Goal: Information Seeking & Learning: Learn about a topic

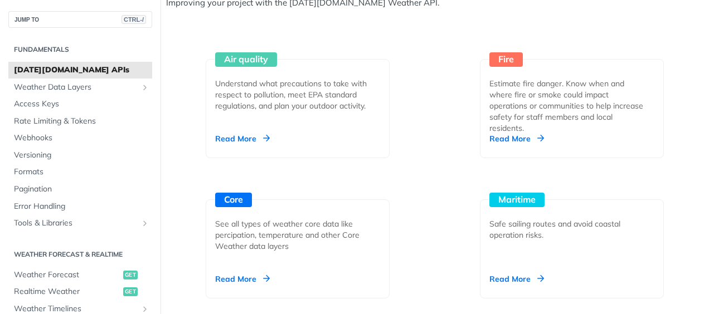
scroll to position [1003, 0]
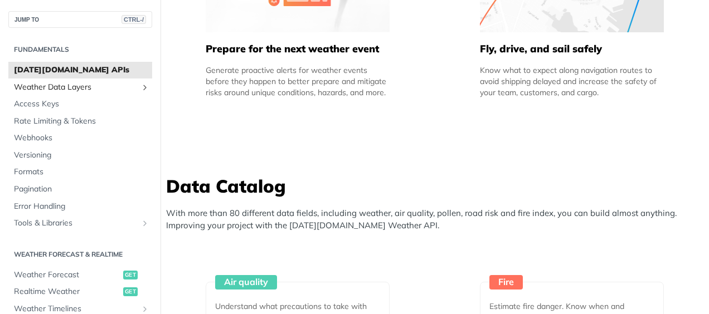
click at [72, 88] on span "Weather Data Layers" at bounding box center [76, 87] width 124 height 11
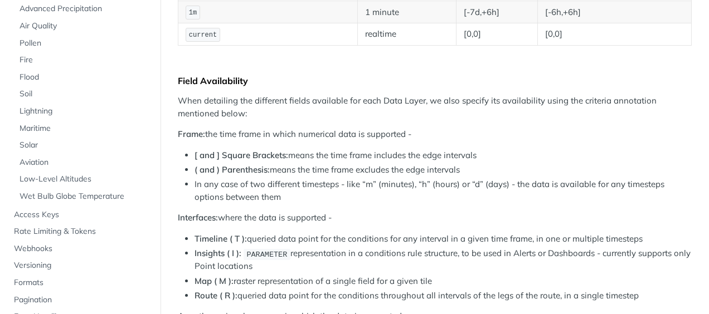
scroll to position [193, 0]
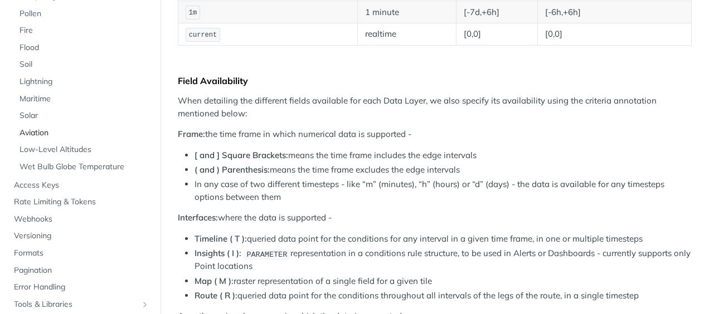
click at [37, 128] on span "Aviation" at bounding box center [85, 133] width 130 height 11
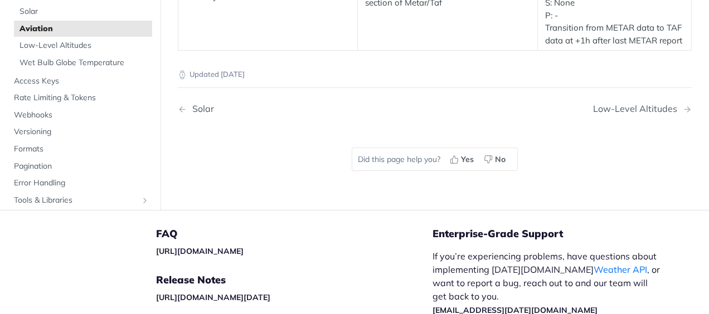
scroll to position [2548, 0]
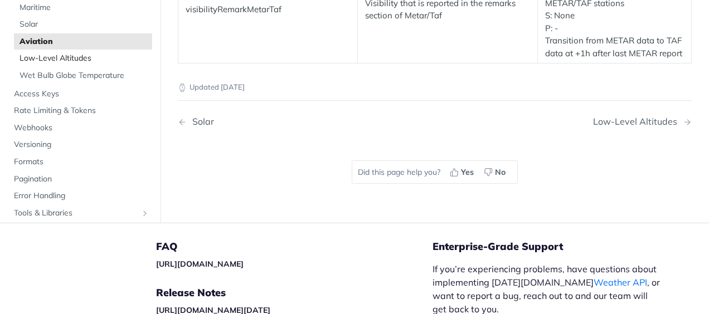
click at [72, 65] on span "Low-Level Altitudes" at bounding box center [85, 59] width 130 height 11
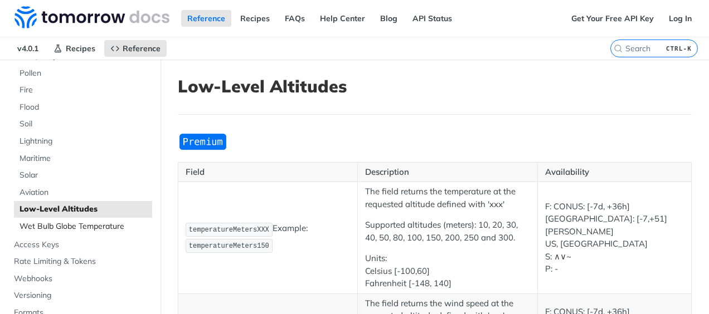
click at [97, 226] on span "Wet Bulb Globe Temperature" at bounding box center [85, 226] width 130 height 11
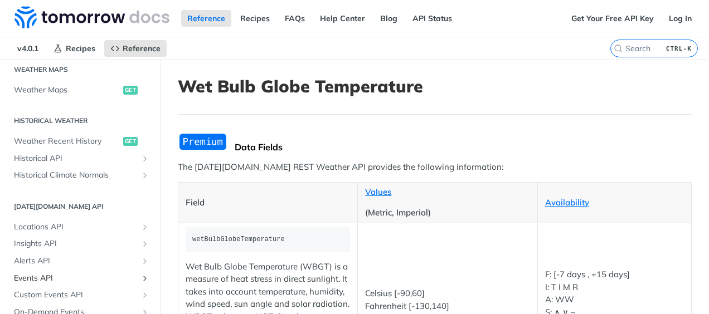
scroll to position [695, 0]
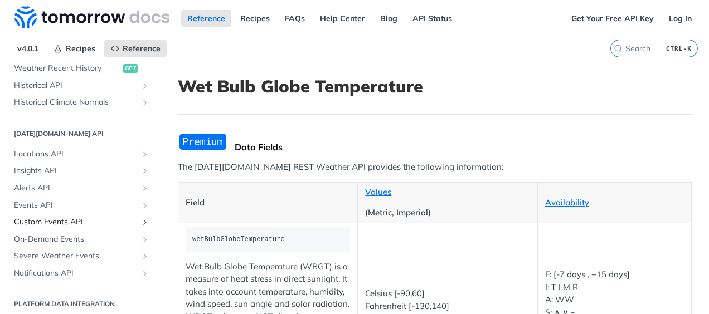
click at [140, 218] on icon "Show subpages for Custom Events API" at bounding box center [144, 222] width 9 height 9
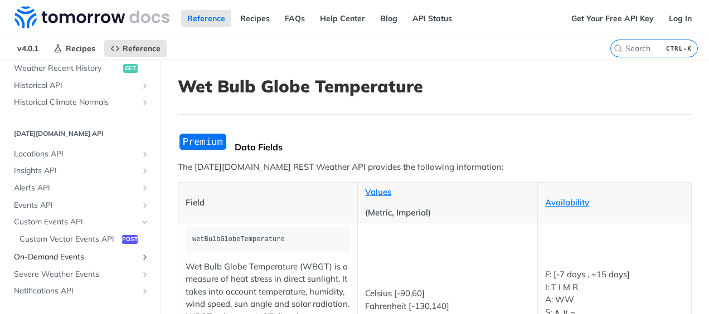
click at [85, 263] on span "On-Demand Events" at bounding box center [76, 257] width 124 height 11
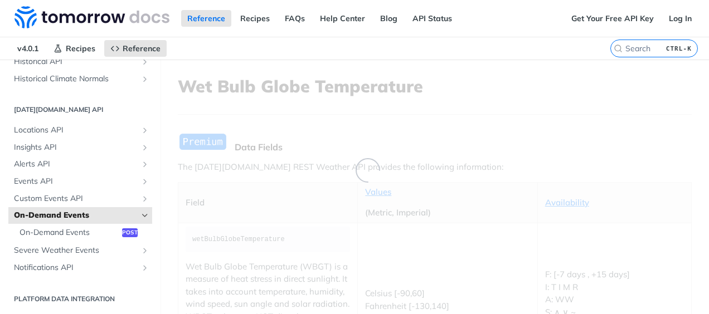
scroll to position [420, 0]
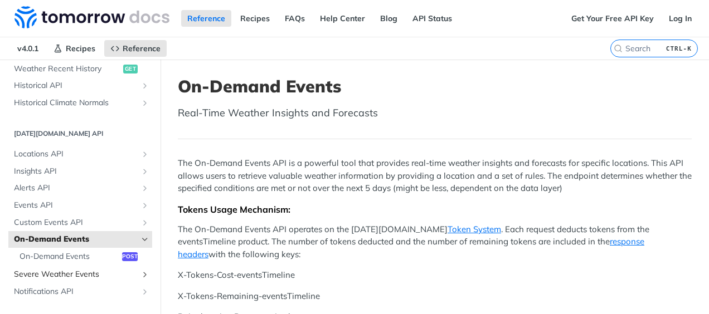
click at [75, 276] on span "Severe Weather Events" at bounding box center [76, 274] width 124 height 11
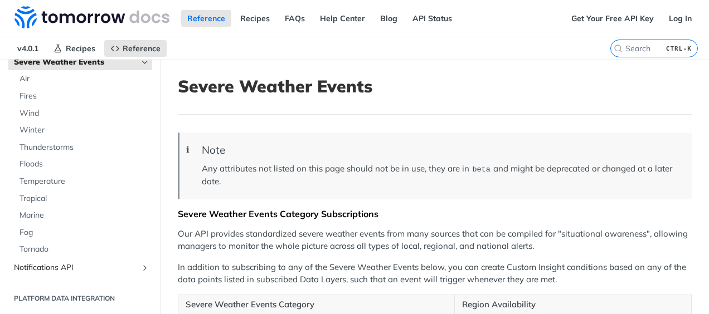
scroll to position [167, 0]
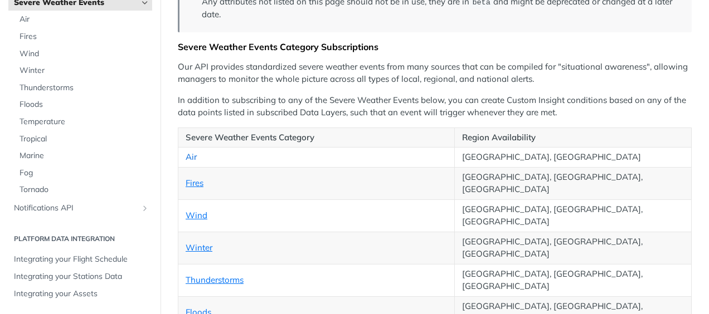
click at [190, 154] on link "Air" at bounding box center [191, 157] width 11 height 11
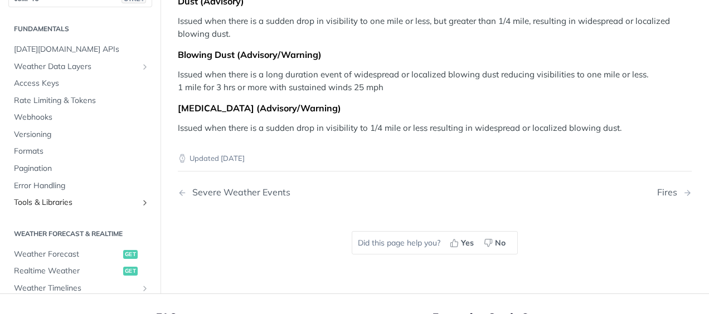
click at [67, 203] on span "Tools & Libraries" at bounding box center [76, 203] width 124 height 11
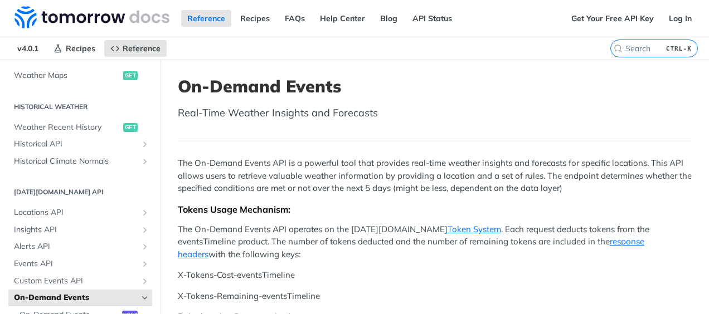
scroll to position [636, 0]
